Goal: Task Accomplishment & Management: Manage account settings

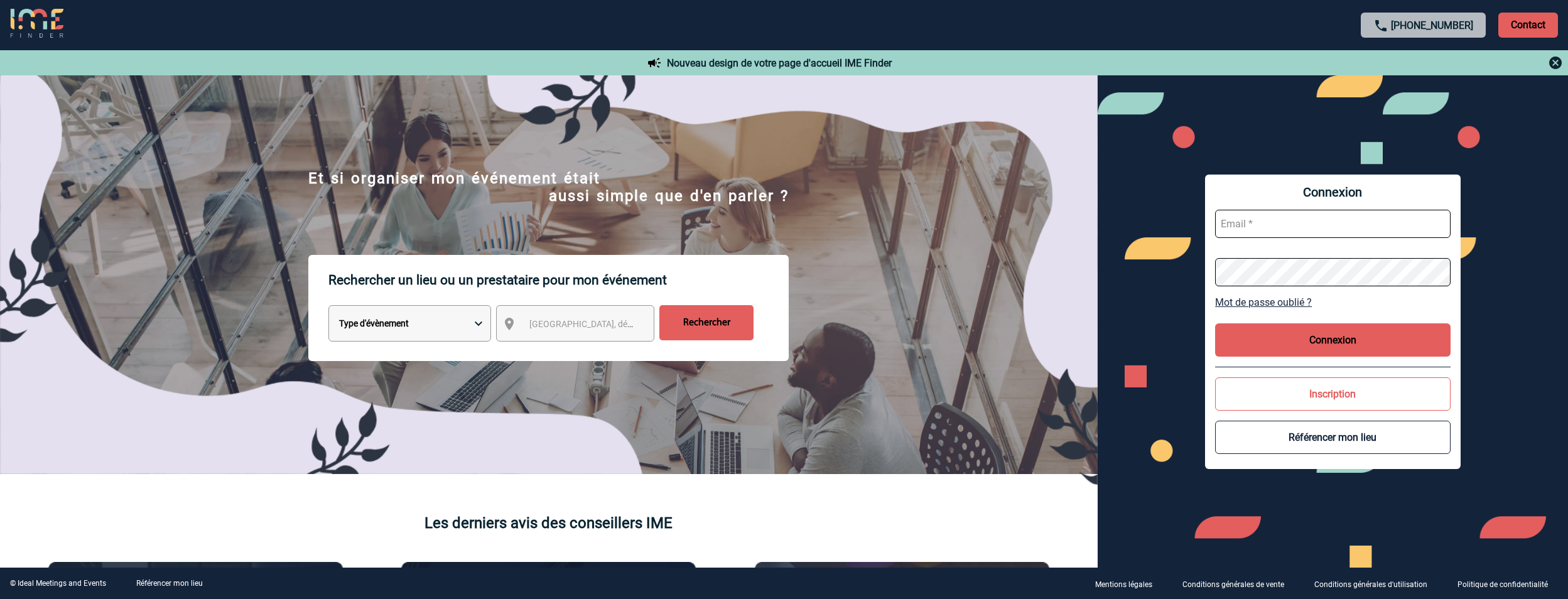
type input "jeremy.bidaut@antargaz.com"
click at [1336, 339] on button "Connexion" at bounding box center [1333, 340] width 235 height 33
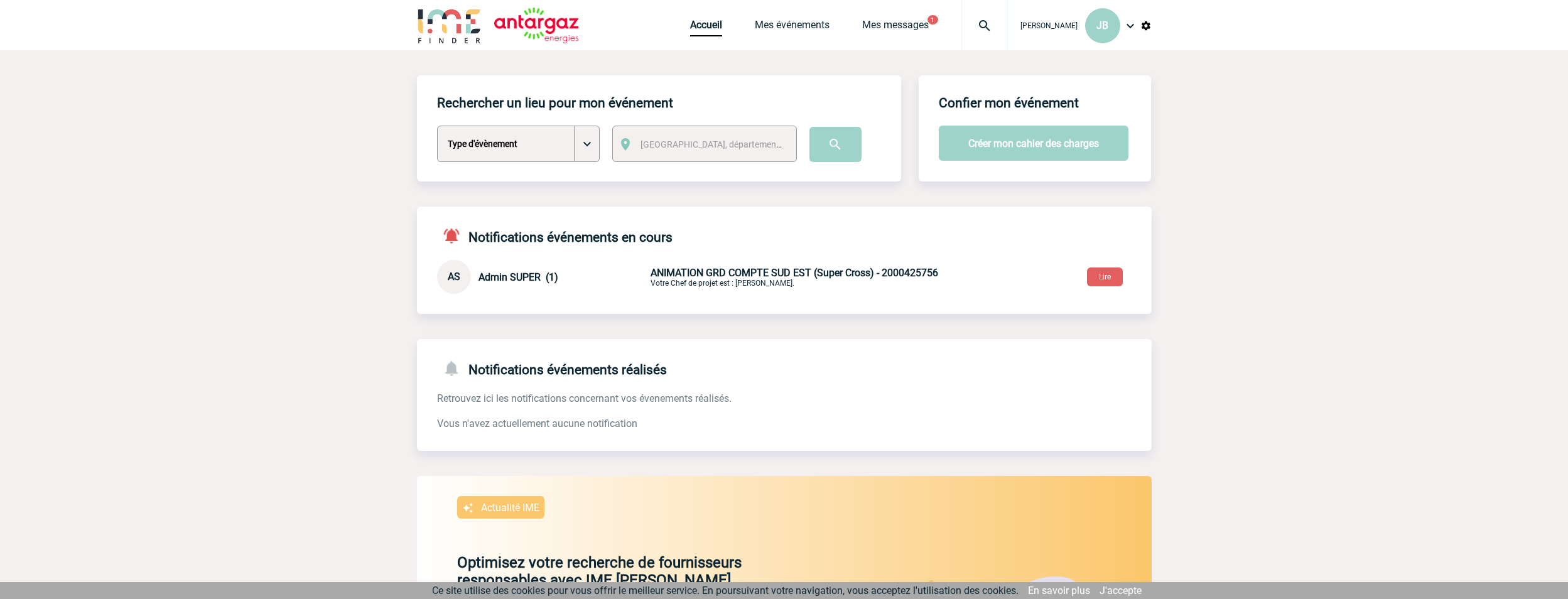
click at [718, 275] on span "ANIMATION GRD COMPTE SUD EST (Super Cross) - 2000425756" at bounding box center [794, 273] width 288 height 11
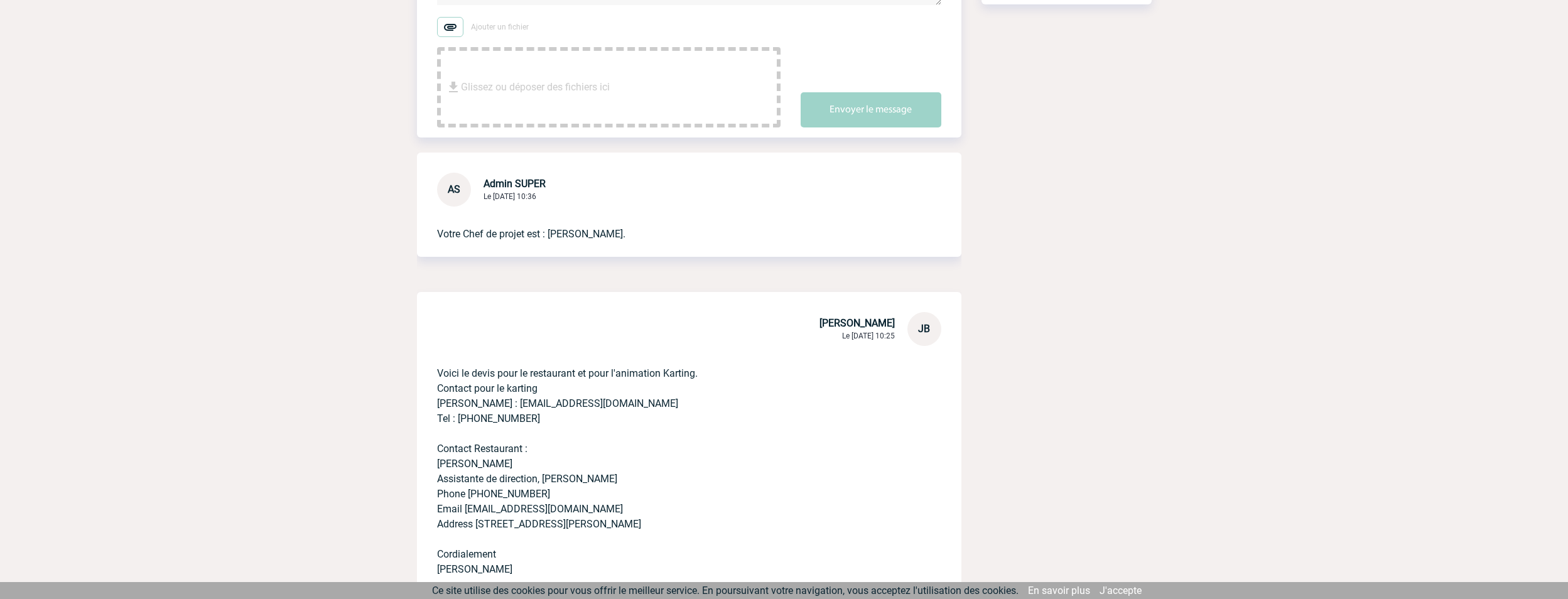
scroll to position [252, 0]
drag, startPoint x: 498, startPoint y: 184, endPoint x: 559, endPoint y: 190, distance: 61.3
click at [545, 190] on div "Admin SUPER Le [DATE] 10:36" at bounding box center [514, 189] width 62 height 24
drag, startPoint x: 559, startPoint y: 190, endPoint x: 651, endPoint y: 202, distance: 92.8
click at [651, 202] on div "AS Admin SUPER Le 29 Septembre 2025 à 10:36 Votre Chef de projet est : PERIOU E…" at bounding box center [689, 204] width 544 height 104
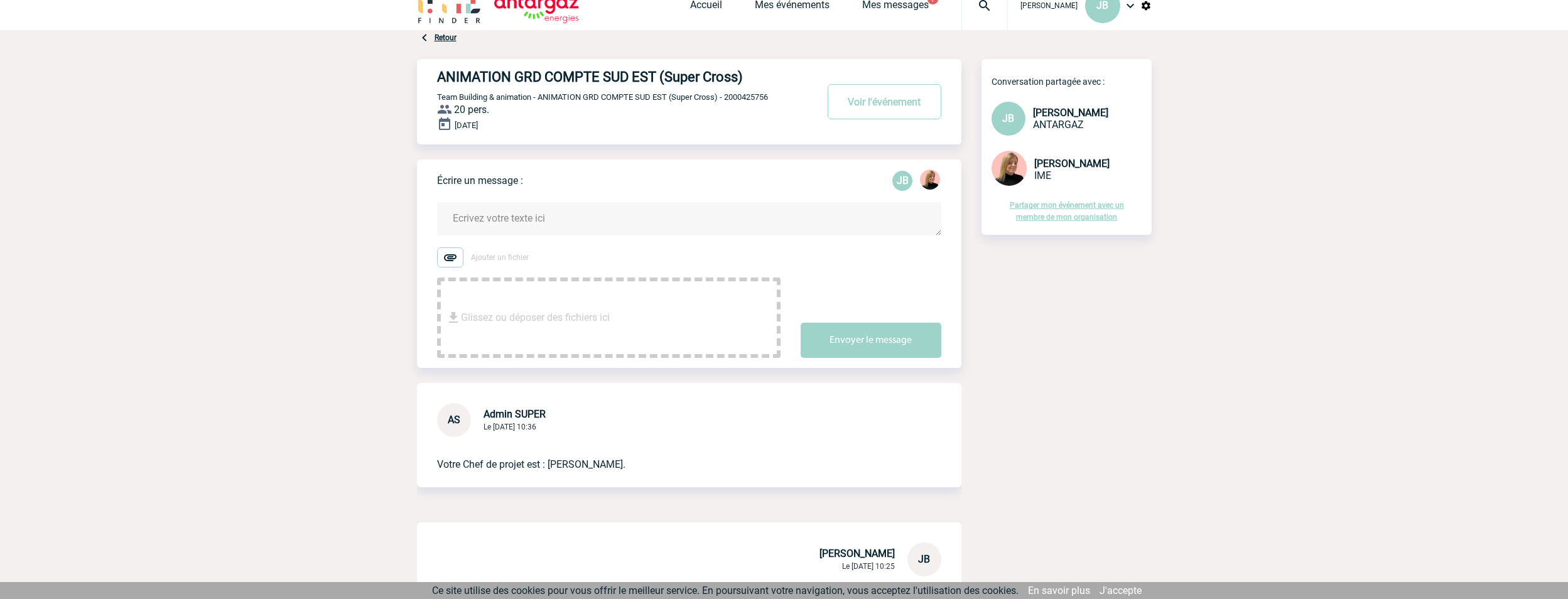
scroll to position [0, 0]
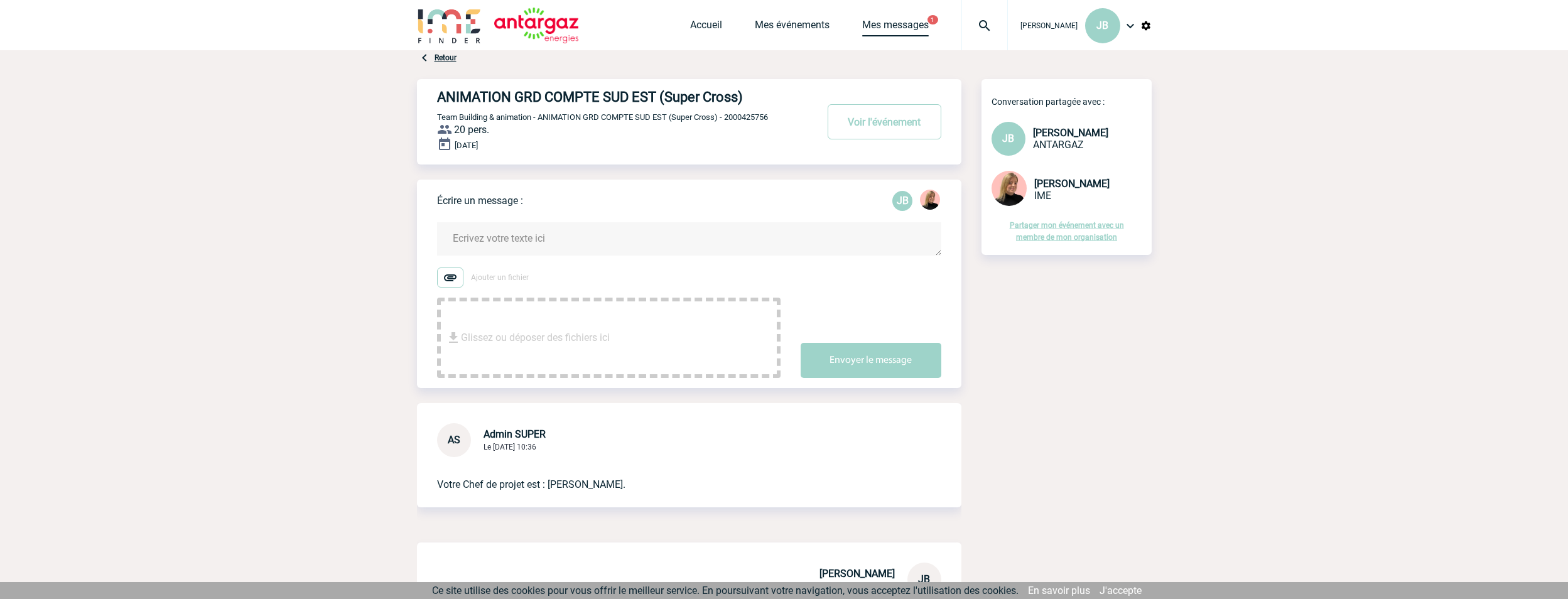
click at [906, 26] on link "Mes messages" at bounding box center [895, 28] width 67 height 17
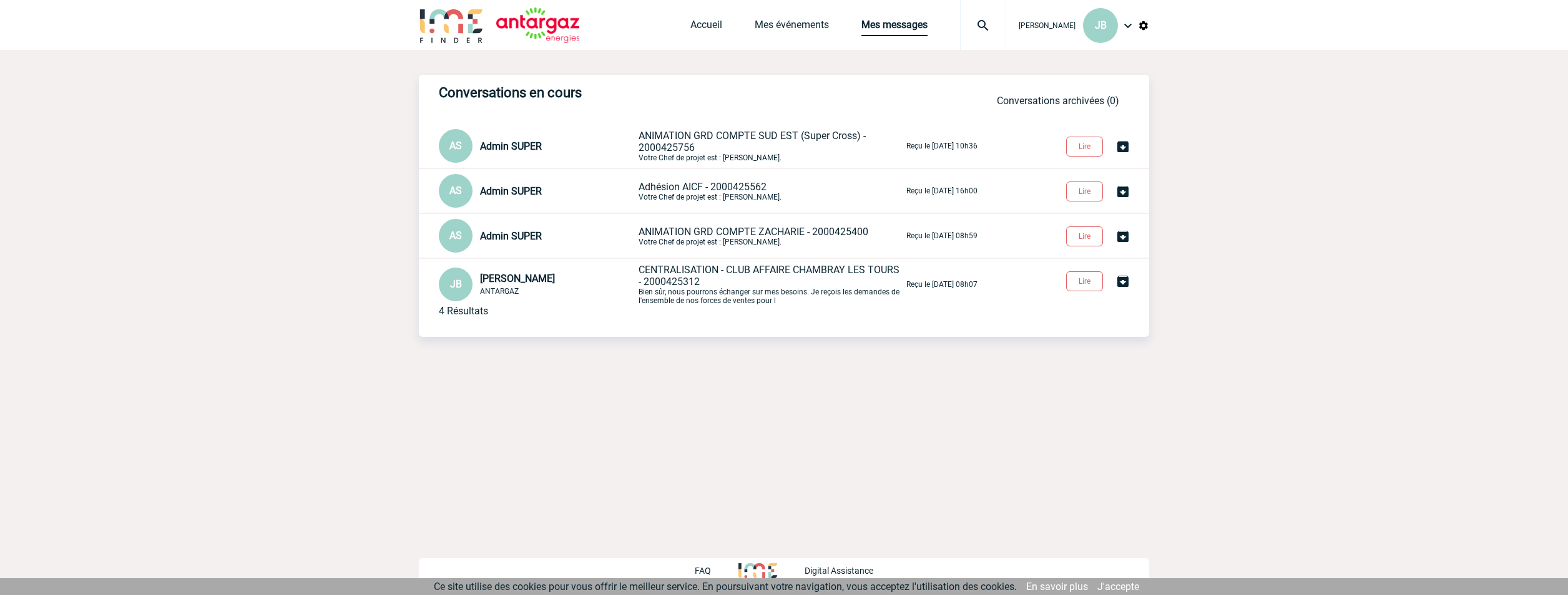
click at [767, 137] on span "ANIMATION GRD COMPTE SUD EST (Super Cross) - 2000425756" at bounding box center [752, 142] width 227 height 24
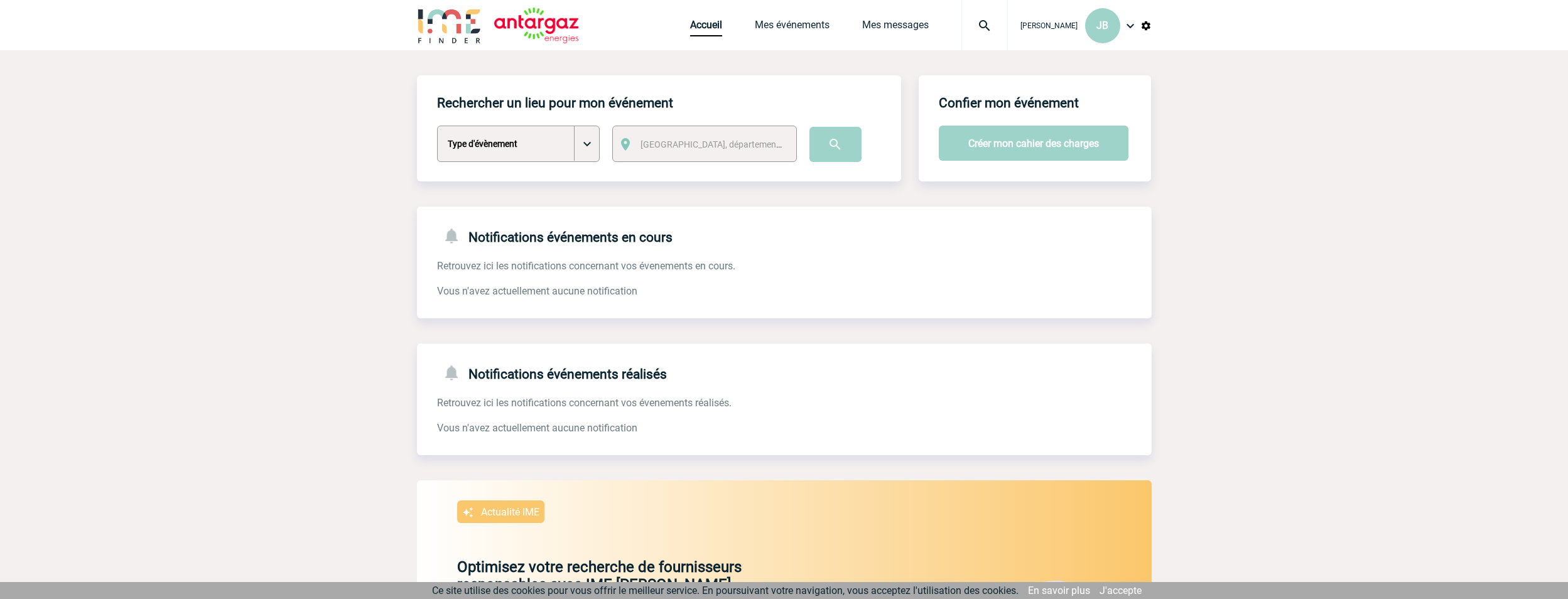
click at [1042, 27] on span "[PERSON_NAME]" at bounding box center [1049, 25] width 57 height 9
click at [807, 19] on link "Mes événements" at bounding box center [792, 28] width 75 height 17
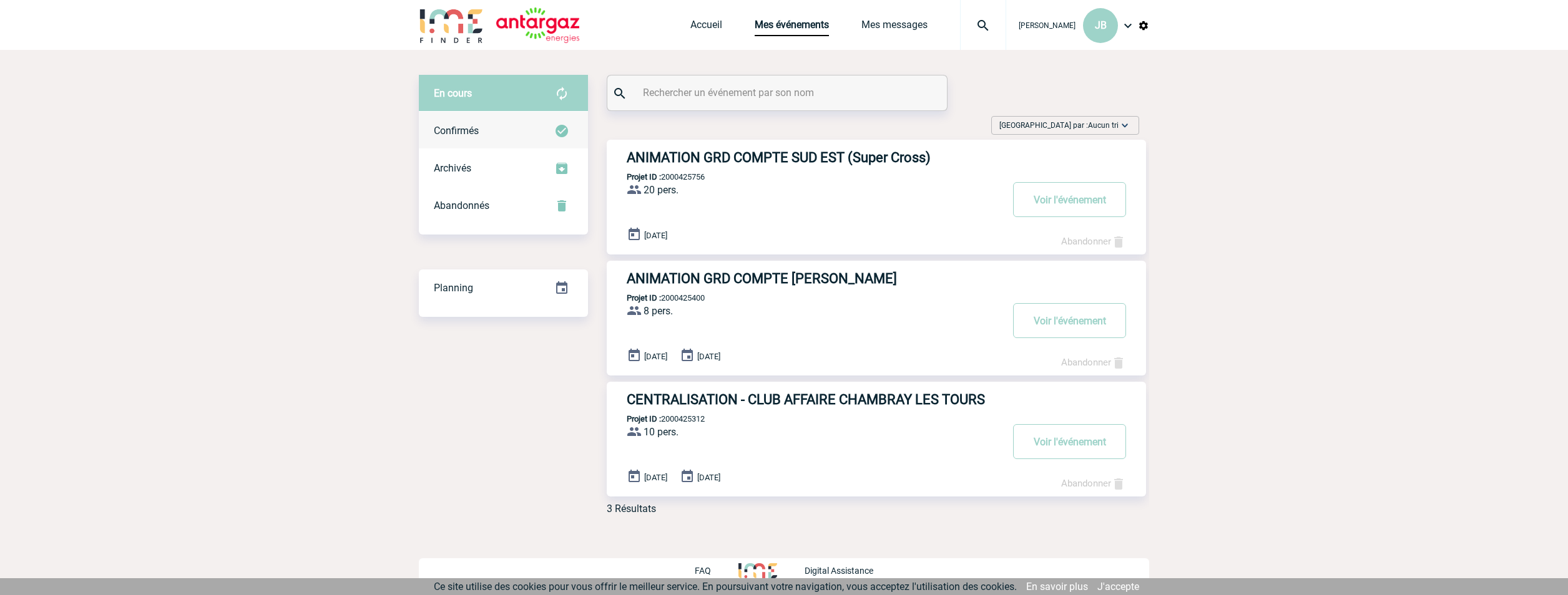
click at [486, 125] on div "Confirmés" at bounding box center [504, 130] width 169 height 37
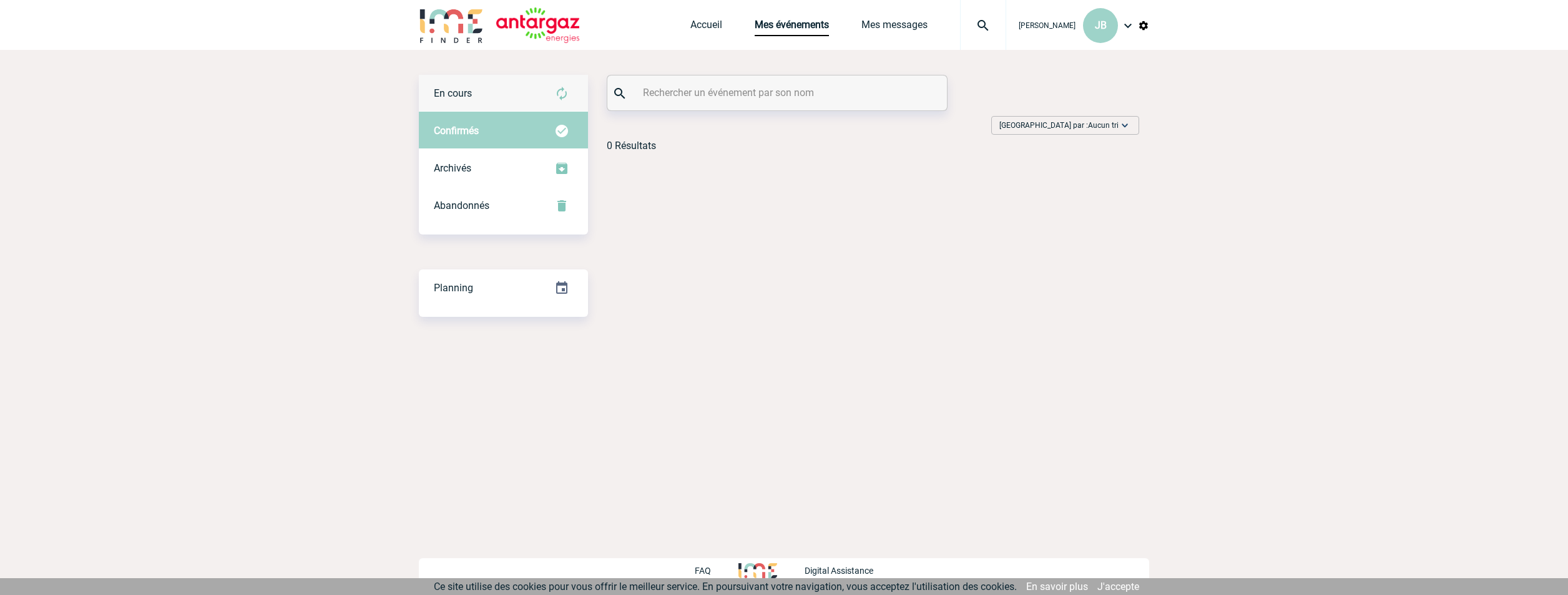
click at [477, 94] on div "En cours" at bounding box center [504, 93] width 169 height 37
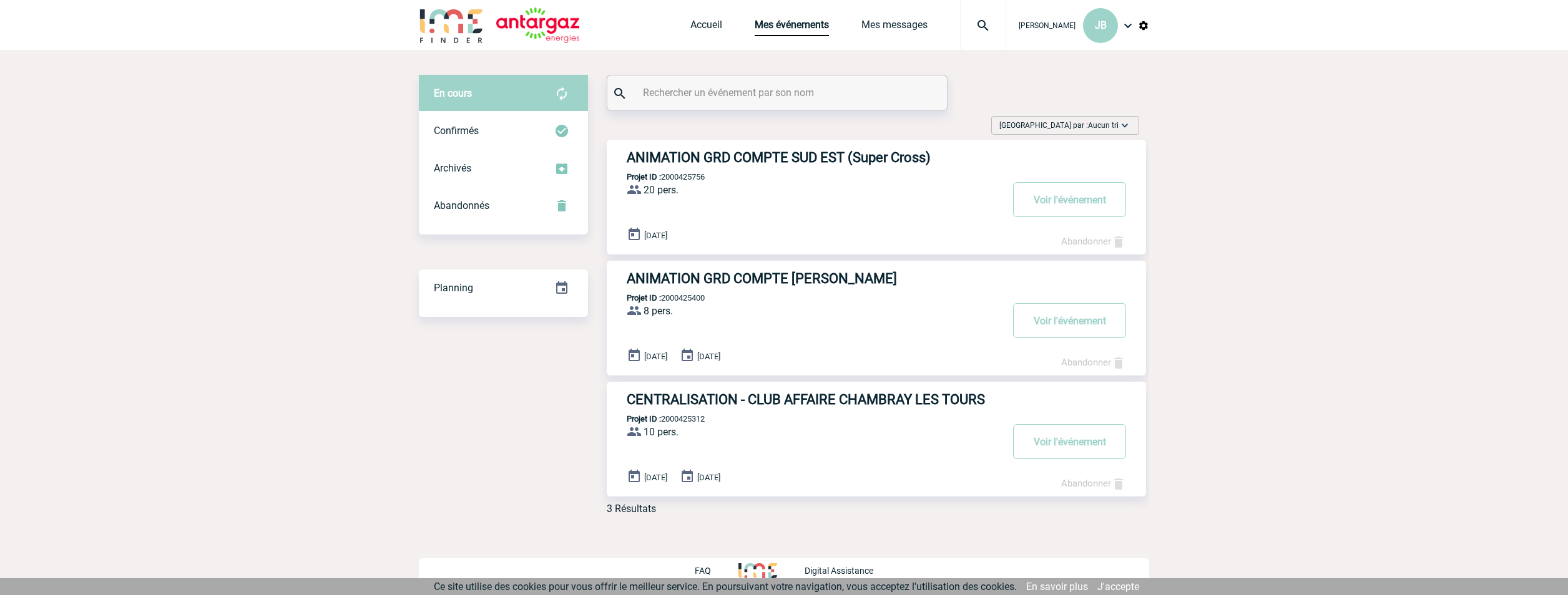
click at [736, 280] on h3 "ANIMATION GRD COMPTE [PERSON_NAME]" at bounding box center [814, 278] width 375 height 15
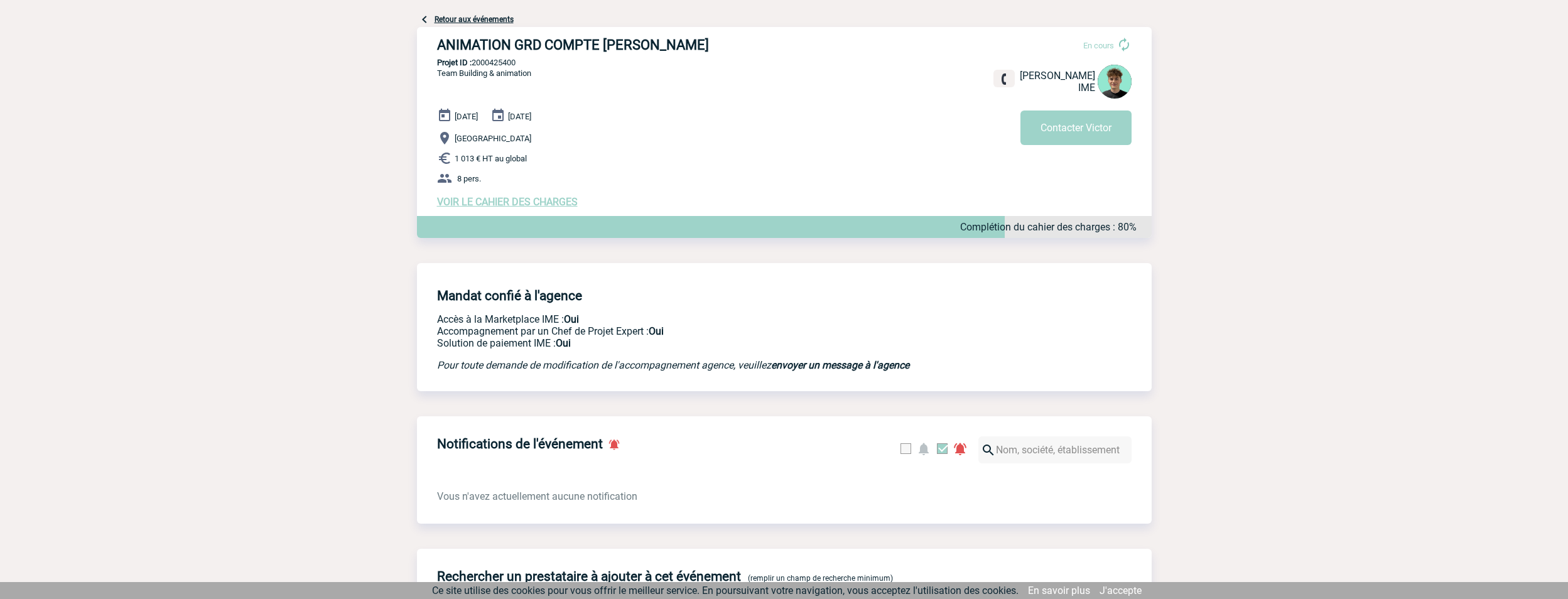
scroll to position [63, 0]
click at [540, 49] on h3 "ANIMATION GRD COMPTE [PERSON_NAME]" at bounding box center [626, 45] width 377 height 15
click at [485, 49] on h3 "ANIMATION GRD COMPTE [PERSON_NAME]" at bounding box center [626, 45] width 377 height 15
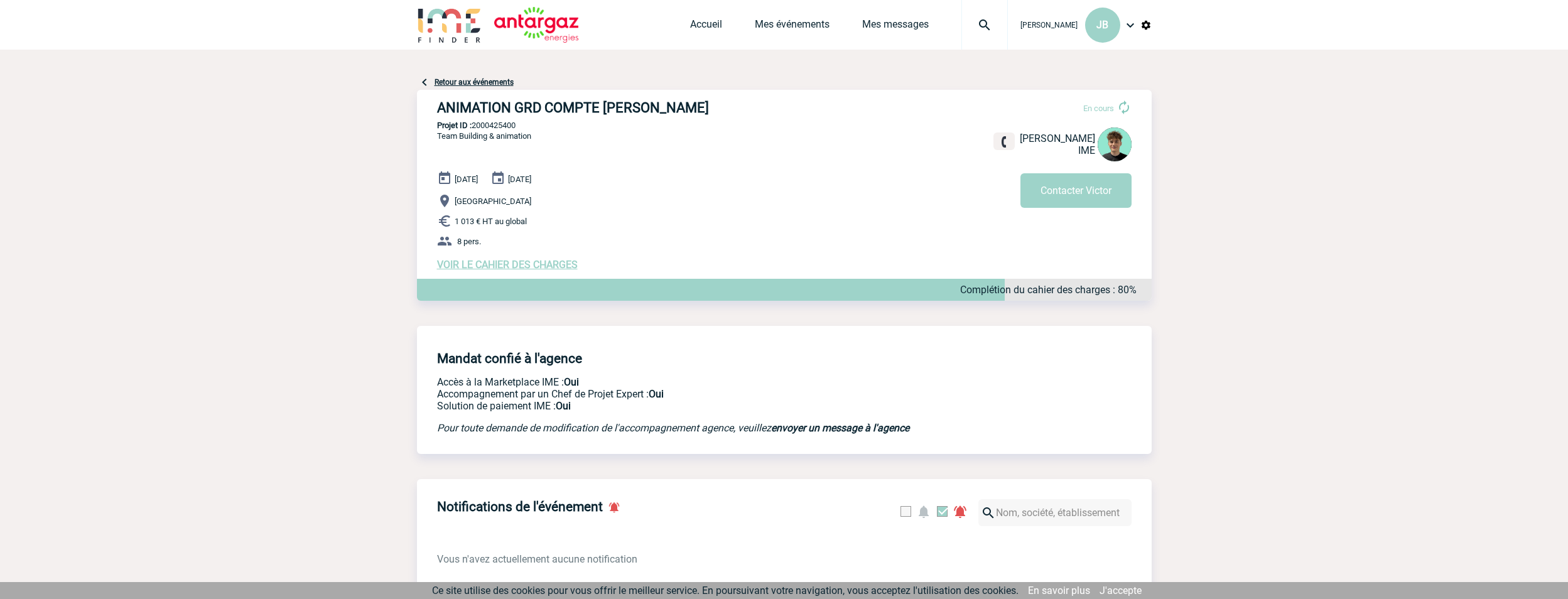
scroll to position [0, 0]
click at [901, 27] on link "Mes messages" at bounding box center [895, 28] width 67 height 17
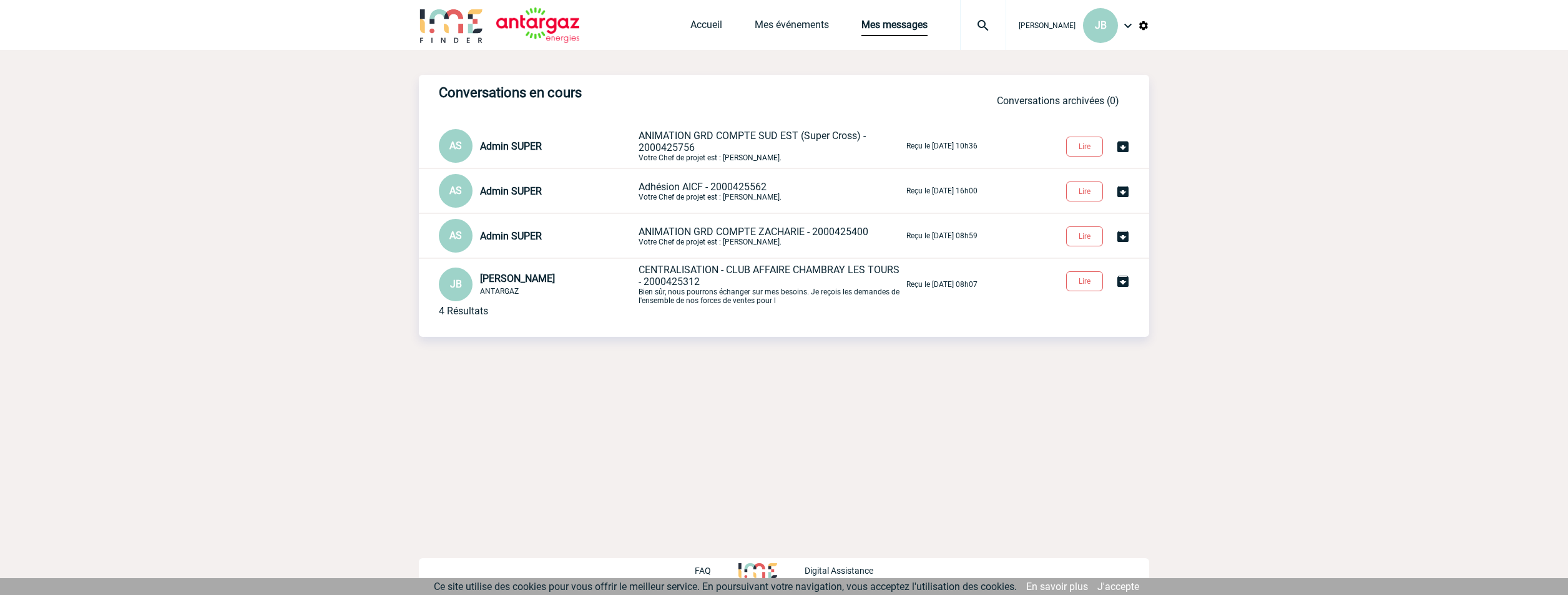
click at [669, 233] on span "ANIMATION GRD COMPTE ZACHARIE - 2000425400" at bounding box center [754, 232] width 230 height 11
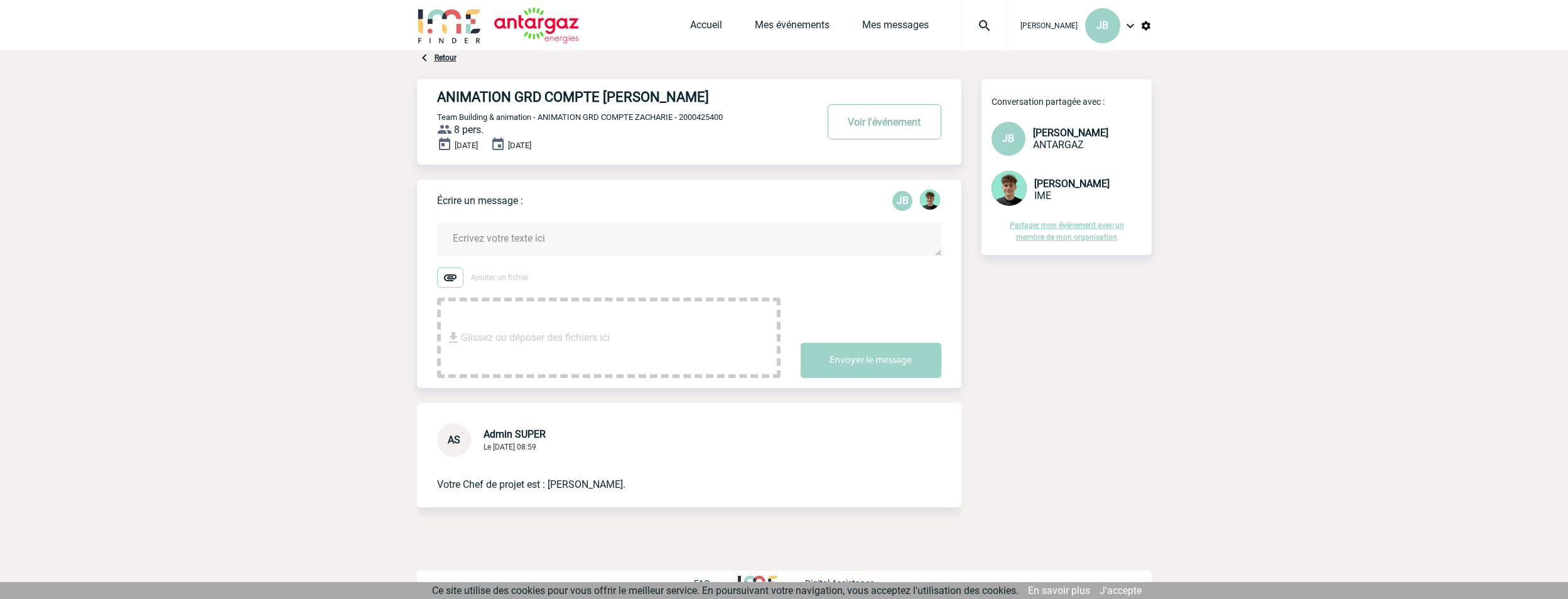
click at [869, 119] on button "Voir l'événement" at bounding box center [884, 122] width 114 height 35
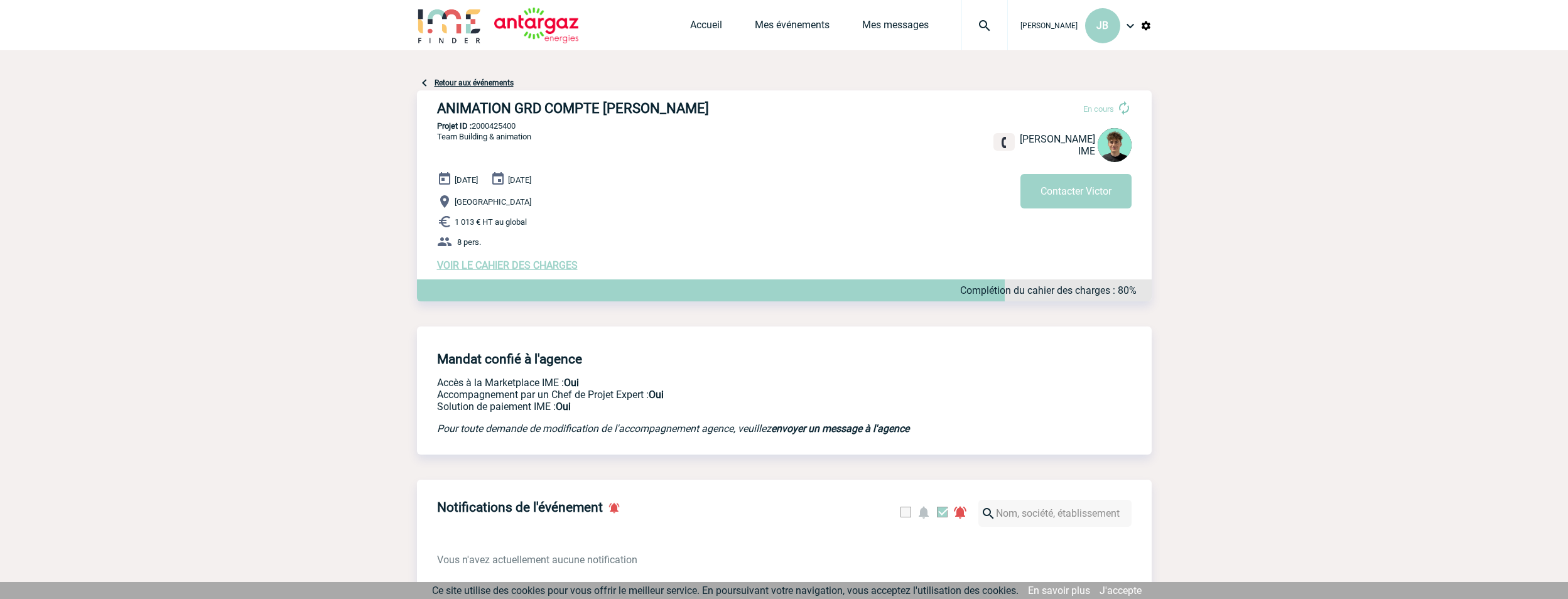
click at [488, 267] on span "VOIR LE CAHIER DES CHARGES" at bounding box center [507, 265] width 141 height 11
